Goal: Task Accomplishment & Management: Use online tool/utility

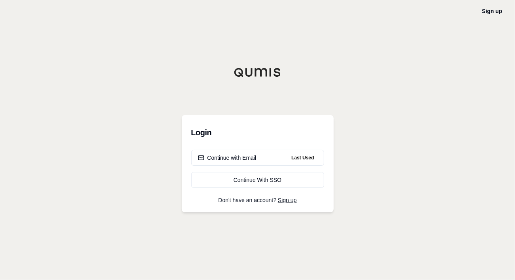
click at [238, 159] on div "Continue with Email" at bounding box center [227, 158] width 59 height 8
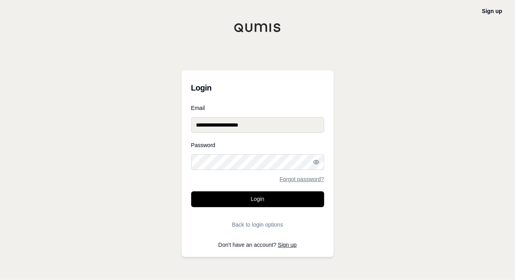
click at [266, 197] on button "Login" at bounding box center [257, 199] width 133 height 16
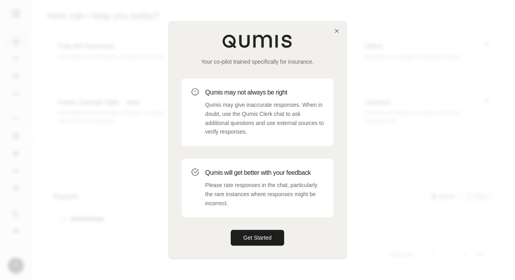
click at [256, 240] on button "Get Started" at bounding box center [258, 238] width 54 height 16
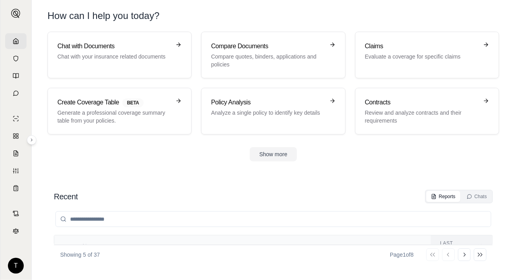
click at [399, 59] on p "Evaluate a coverage for specific claims" at bounding box center [421, 57] width 113 height 8
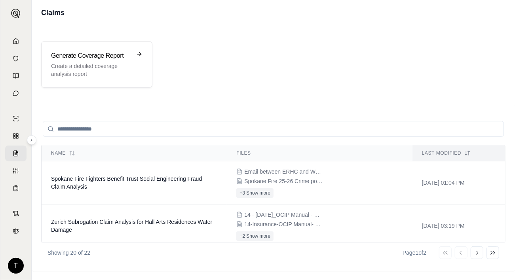
click at [82, 177] on span "Spokane Fire Fighters Benefit Trust Social Engineering Fraud Claim Analysis" at bounding box center [126, 183] width 151 height 14
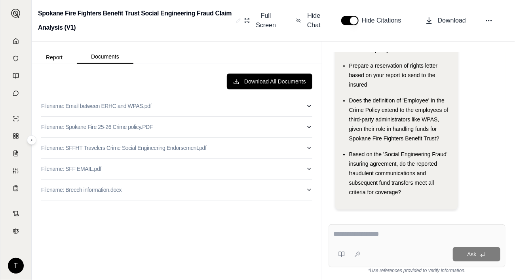
click at [100, 56] on button "Documents" at bounding box center [105, 56] width 57 height 13
click at [491, 19] on icon at bounding box center [489, 21] width 8 height 8
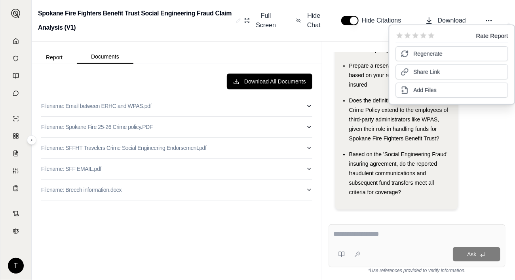
click at [442, 88] on button "Add Files" at bounding box center [452, 90] width 112 height 15
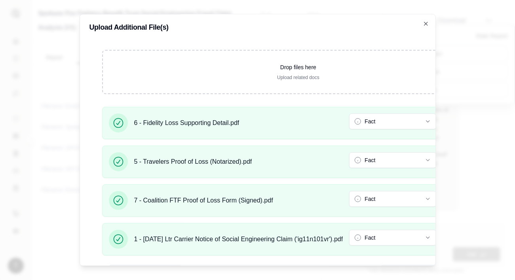
scroll to position [103, 0]
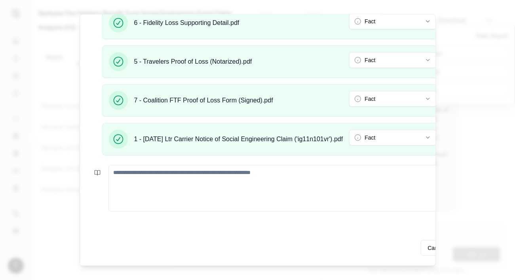
click at [119, 167] on textarea at bounding box center [307, 188] width 399 height 47
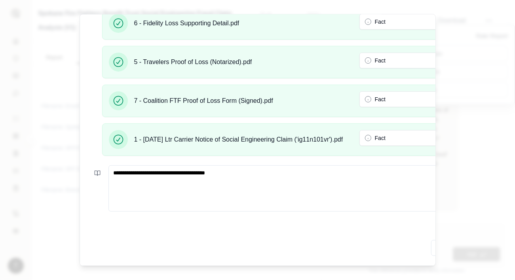
click at [317, 223] on div "**********" at bounding box center [258, 140] width 356 height 252
click at [190, 167] on textarea "**********" at bounding box center [312, 188] width 409 height 46
type textarea "**********"
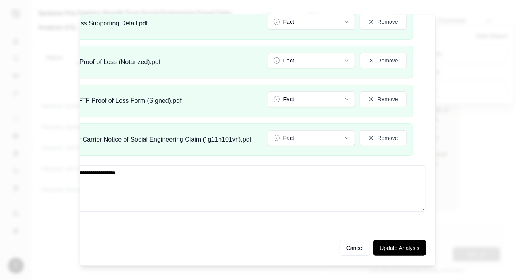
scroll to position [103, 97]
click at [391, 241] on button "Update Analysis" at bounding box center [399, 248] width 52 height 16
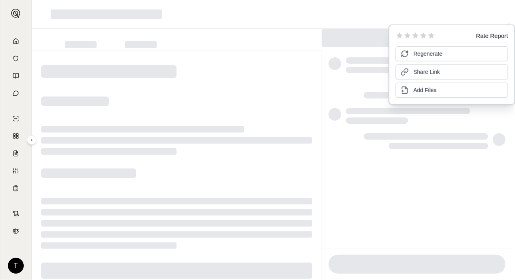
click at [368, 158] on div at bounding box center [417, 149] width 190 height 197
click at [256, 34] on div at bounding box center [177, 40] width 290 height 22
click at [426, 53] on span "Regenerate" at bounding box center [427, 54] width 29 height 8
drag, startPoint x: 446, startPoint y: 33, endPoint x: 402, endPoint y: 42, distance: 44.8
click at [402, 42] on div "Rate Report Regenerate Share Link Add Files" at bounding box center [452, 65] width 112 height 66
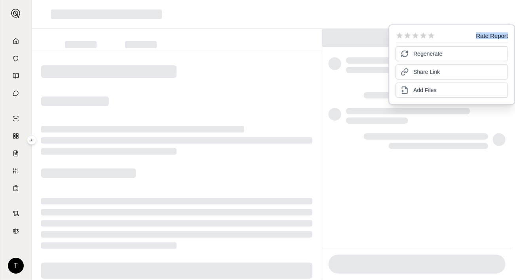
click at [424, 52] on span "Regenerate" at bounding box center [427, 54] width 29 height 8
click at [425, 51] on span "Regenerate" at bounding box center [427, 54] width 29 height 8
click at [342, 57] on div at bounding box center [417, 149] width 190 height 197
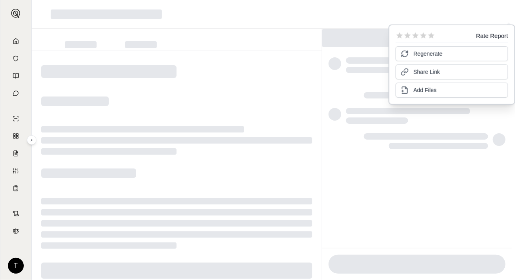
drag, startPoint x: 243, startPoint y: 50, endPoint x: 181, endPoint y: 40, distance: 63.2
click at [243, 50] on div at bounding box center [177, 40] width 290 height 22
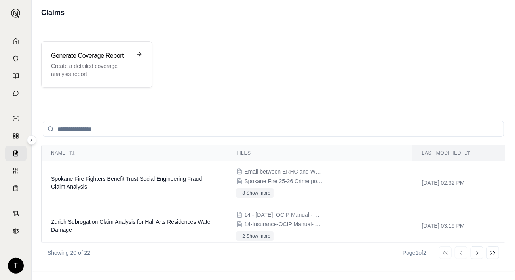
click at [113, 183] on td "Spokane Fire Fighters Benefit Trust Social Engineering Fraud Claim Analysis" at bounding box center [134, 182] width 185 height 43
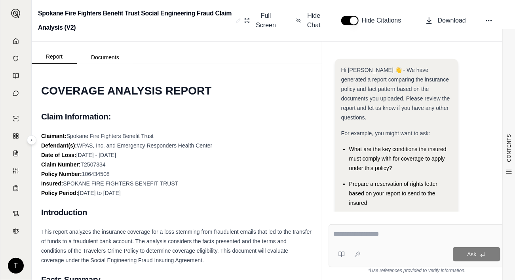
scroll to position [175, 0]
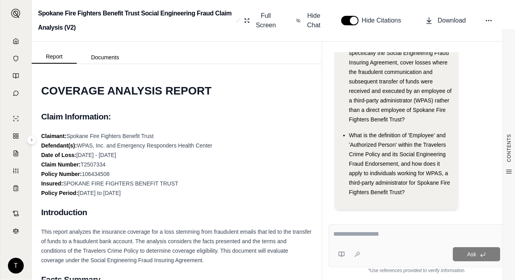
click at [104, 56] on button "Documents" at bounding box center [105, 57] width 57 height 13
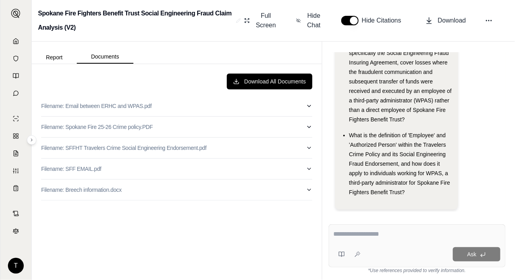
click at [490, 20] on icon at bounding box center [489, 21] width 8 height 8
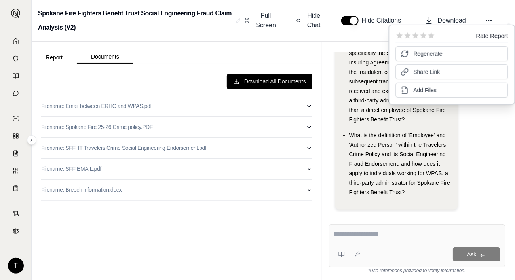
click at [424, 89] on span "Add Files" at bounding box center [424, 90] width 23 height 8
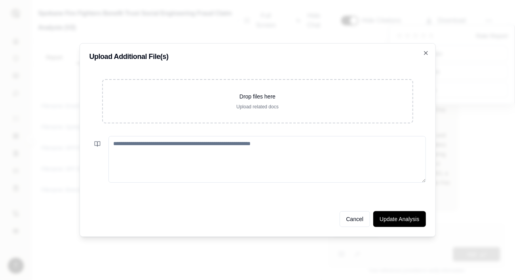
click at [361, 220] on button "Cancel" at bounding box center [354, 219] width 31 height 16
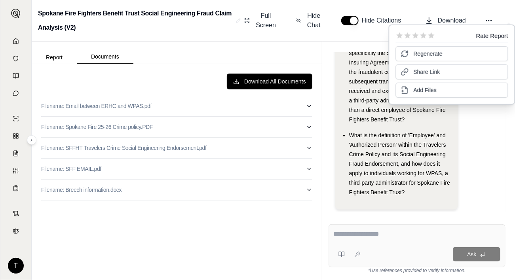
click at [424, 87] on span "Add Files" at bounding box center [424, 90] width 23 height 8
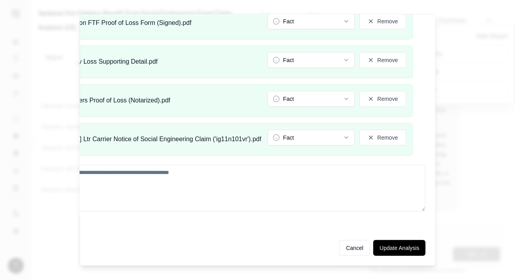
scroll to position [103, 97]
click at [391, 243] on button "Update Analysis" at bounding box center [399, 248] width 52 height 16
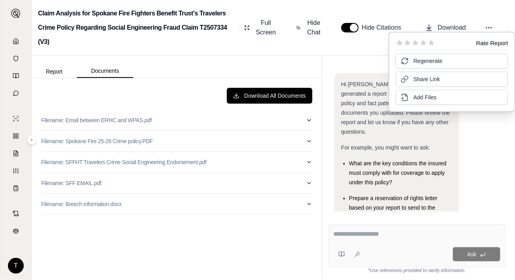
scroll to position [107, 0]
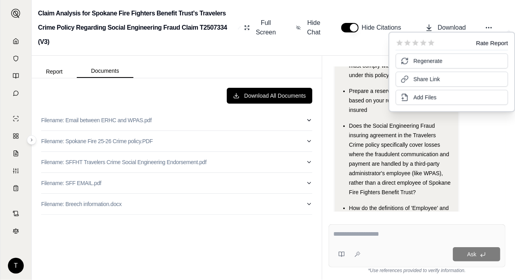
click at [425, 61] on span "Regenerate" at bounding box center [427, 61] width 29 height 8
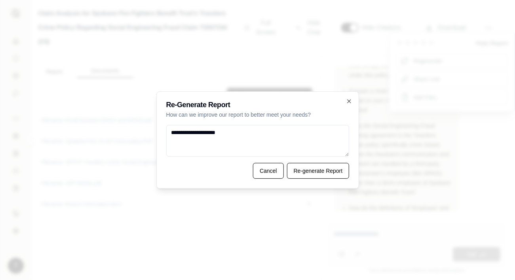
type textarea "**********"
click at [319, 170] on button "Re-generate Report" at bounding box center [318, 171] width 63 height 16
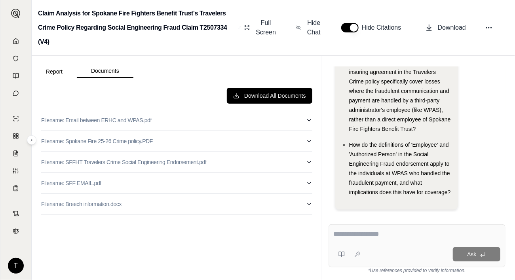
click at [108, 69] on button "Documents" at bounding box center [105, 70] width 57 height 13
click at [56, 68] on button "Report" at bounding box center [54, 71] width 45 height 13
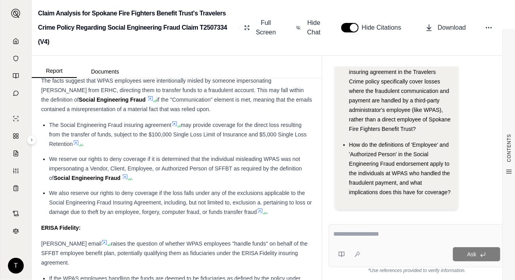
scroll to position [4668, 0]
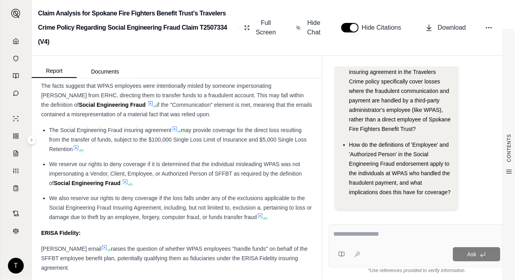
click at [341, 235] on textarea at bounding box center [417, 233] width 167 height 9
type textarea "**********"
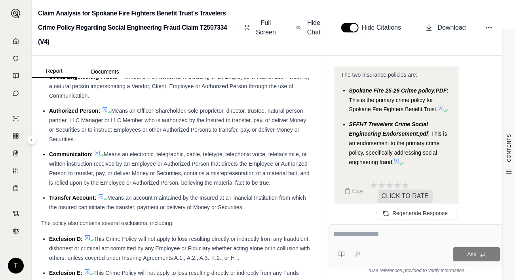
scroll to position [4312, 0]
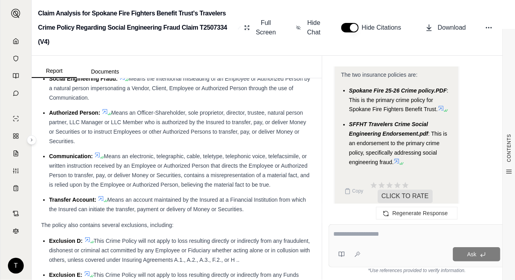
click at [13, 40] on icon at bounding box center [16, 41] width 6 height 6
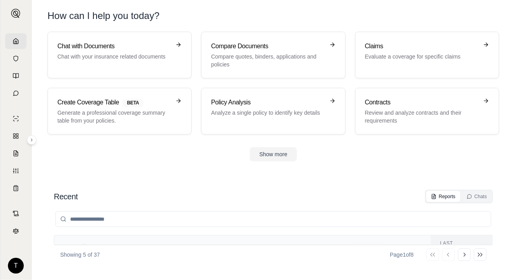
click at [419, 59] on p "Evaluate a coverage for specific claims" at bounding box center [421, 57] width 113 height 8
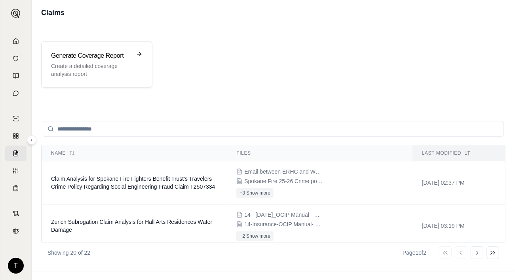
click at [252, 191] on button "+3 Show more" at bounding box center [254, 192] width 37 height 9
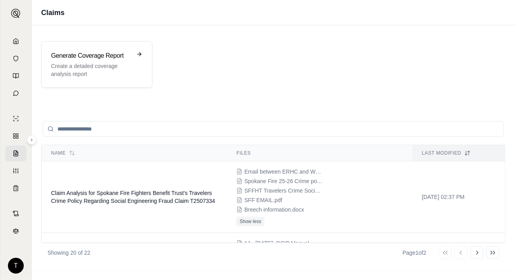
click at [81, 67] on p "Create a detailed coverage analysis report" at bounding box center [91, 70] width 80 height 16
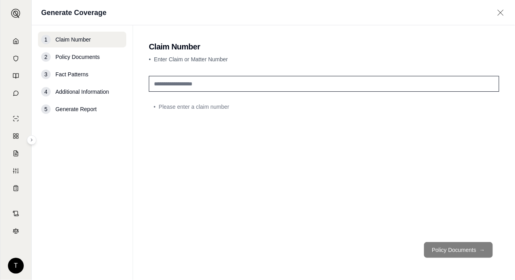
click at [171, 86] on input "text" at bounding box center [324, 84] width 350 height 16
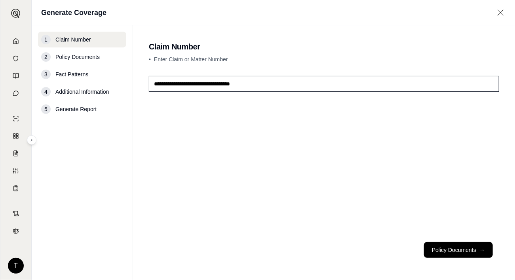
type input "**********"
click at [455, 249] on button "Policy Documents →" at bounding box center [458, 250] width 69 height 16
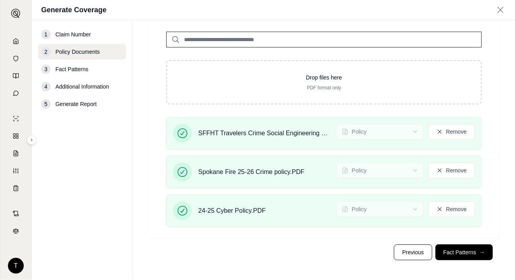
scroll to position [65, 0]
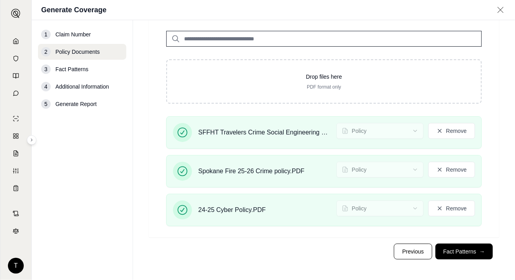
click at [461, 251] on button "Fact Patterns →" at bounding box center [463, 252] width 57 height 16
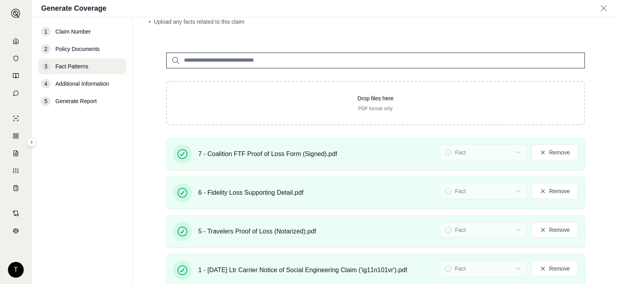
scroll to position [125, 0]
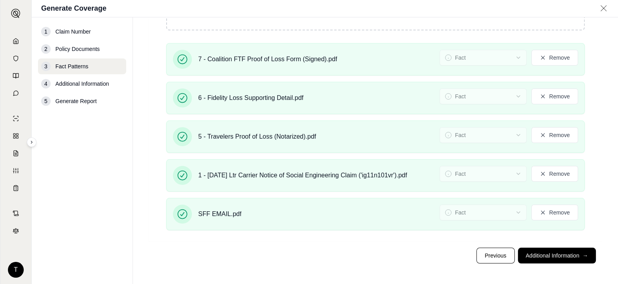
click at [514, 254] on button "Additional Information →" at bounding box center [557, 256] width 78 height 16
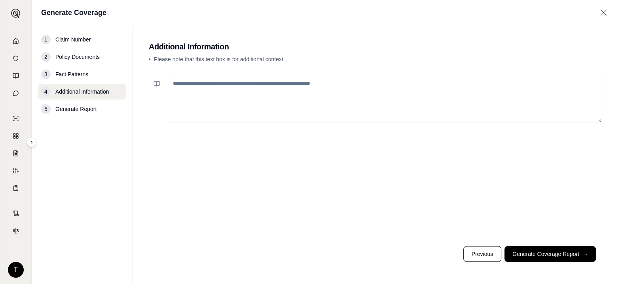
scroll to position [0, 0]
click at [514, 256] on button "Generate Coverage Report →" at bounding box center [549, 254] width 91 height 16
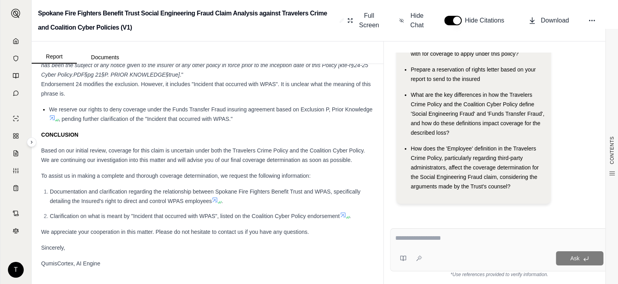
scroll to position [5223, 0]
type textarea "**********"
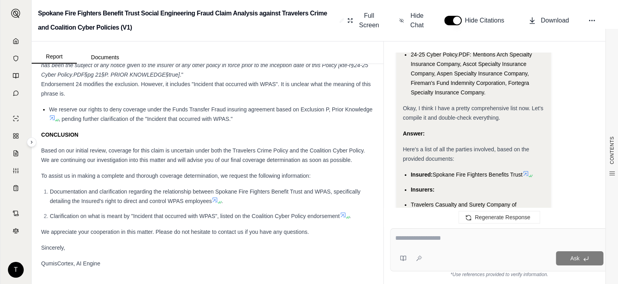
scroll to position [675, 0]
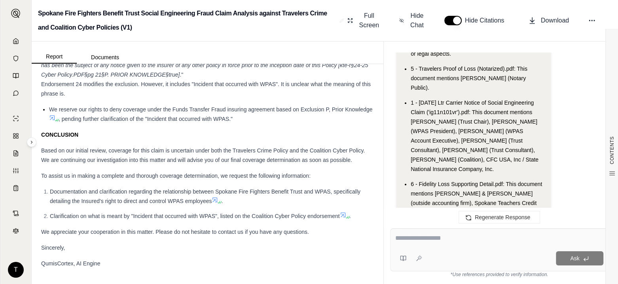
click at [514, 23] on span "Download" at bounding box center [555, 20] width 28 height 9
click at [406, 241] on textarea at bounding box center [499, 238] width 208 height 9
click at [396, 237] on textarea at bounding box center [499, 238] width 208 height 9
click at [107, 57] on button "Documents" at bounding box center [105, 57] width 57 height 13
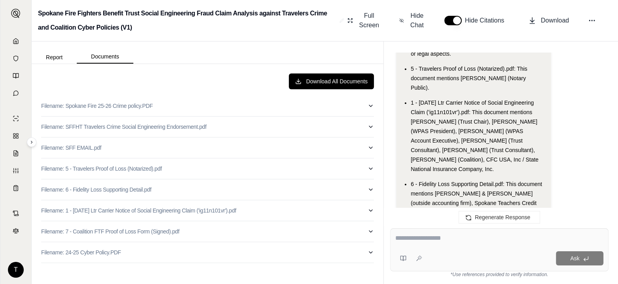
click at [99, 126] on p "Filename: SFFHT Travelers Crime Social Engineering Endorsement.pdf" at bounding box center [123, 127] width 165 height 8
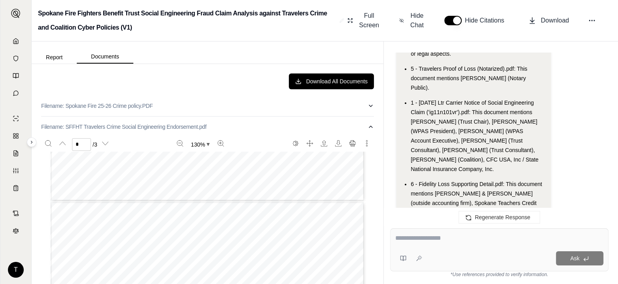
scroll to position [356, 0]
type input "*"
click at [113, 55] on button "Documents" at bounding box center [105, 56] width 57 height 13
click at [105, 105] on p "Filename: Spokane Fire 25-26 Crime policy.PDF" at bounding box center [97, 106] width 112 height 8
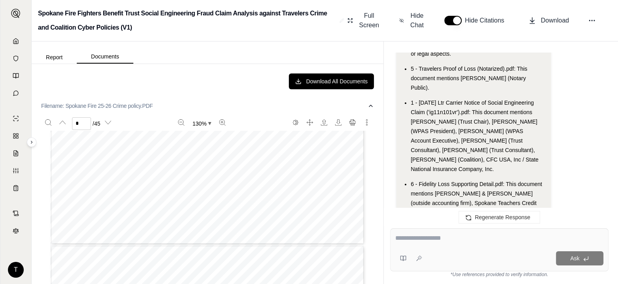
scroll to position [475, 0]
click at [421, 22] on span "Hide Chat" at bounding box center [417, 20] width 17 height 19
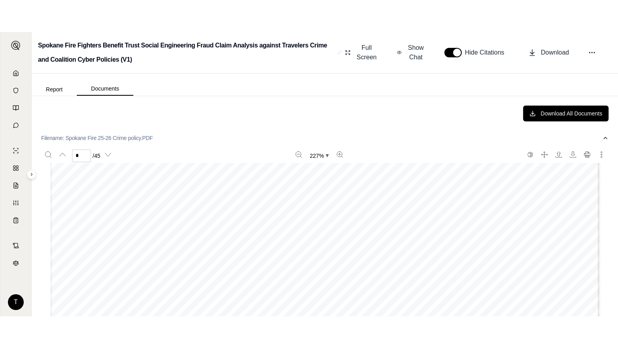
scroll to position [1224, 0]
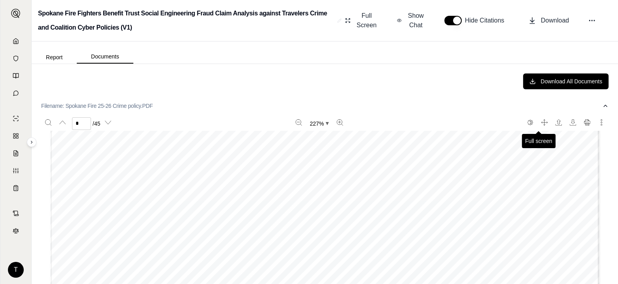
click at [514, 120] on icon "Full screen" at bounding box center [544, 122] width 6 height 6
type input "*"
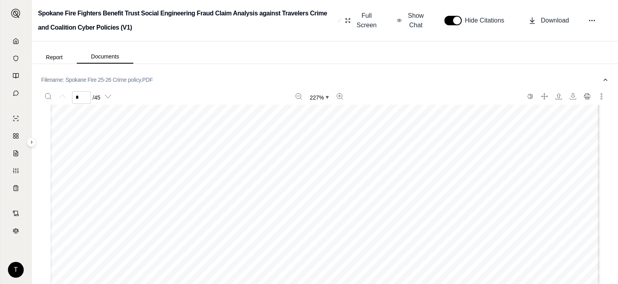
scroll to position [0, 0]
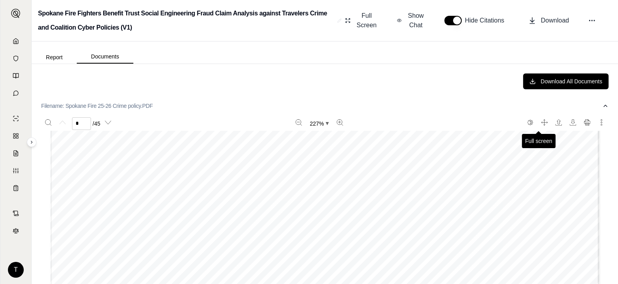
click at [514, 121] on icon "Full screen" at bounding box center [544, 122] width 6 height 6
click at [514, 122] on icon "Download" at bounding box center [573, 122] width 6 height 6
click at [50, 57] on button "Report" at bounding box center [54, 57] width 45 height 13
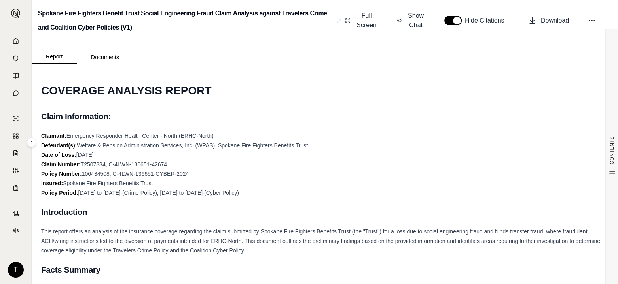
click at [421, 24] on span "Show Chat" at bounding box center [415, 20] width 19 height 19
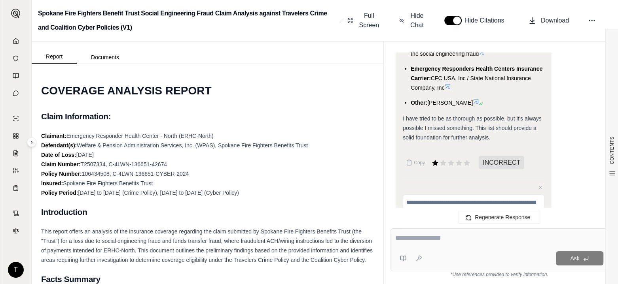
click at [409, 237] on textarea at bounding box center [499, 238] width 208 height 9
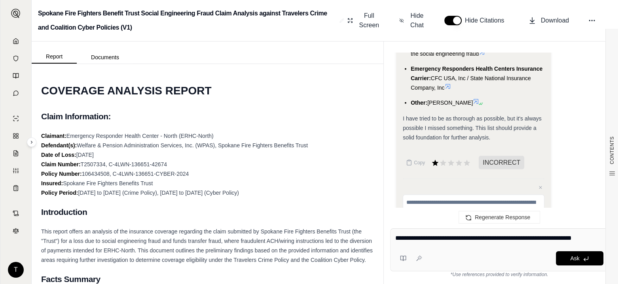
type textarea "**********"
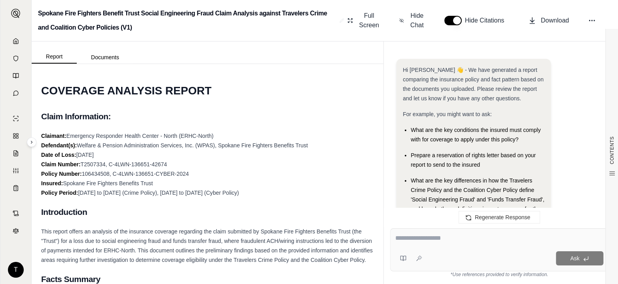
scroll to position [3336, 0]
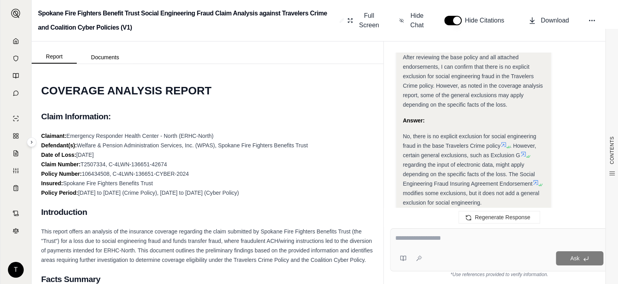
drag, startPoint x: 449, startPoint y: 136, endPoint x: 346, endPoint y: 144, distance: 102.7
drag, startPoint x: 346, startPoint y: 144, endPoint x: 298, endPoint y: 79, distance: 80.3
